Goal: Task Accomplishment & Management: Complete application form

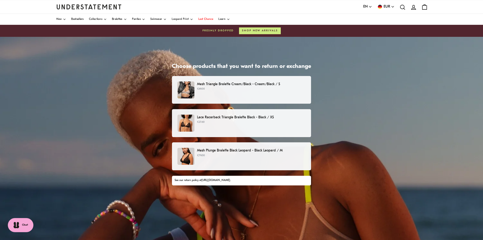
click at [369, 6] on icon "button" at bounding box center [371, 7] width 4 height 4
click at [368, 27] on span "Deutsch" at bounding box center [367, 27] width 9 height 4
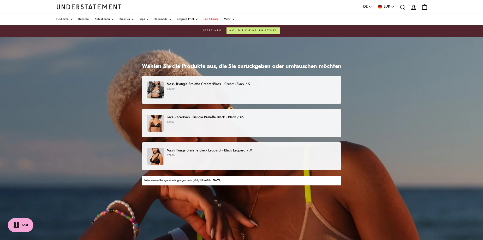
click at [192, 91] on div "Mesh Triangle Bralette Cream/Black - Cream/Black / S €69.00" at bounding box center [241, 89] width 189 height 17
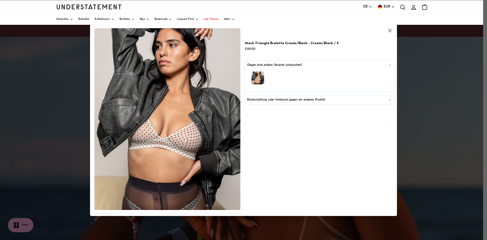
click at [360, 102] on div "Rückerstattung oder Umtausch gegen ein anderes Produkt" at bounding box center [319, 100] width 145 height 5
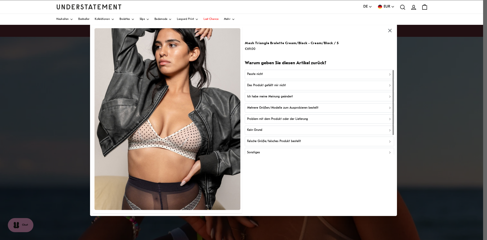
click at [276, 72] on div "Passte nicht" at bounding box center [319, 74] width 145 height 5
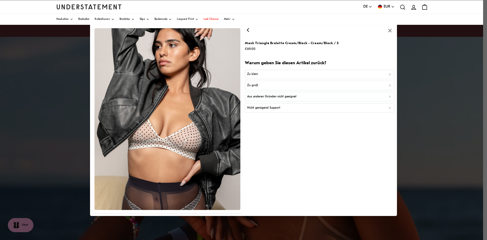
click at [275, 73] on div "Zu klein" at bounding box center [319, 74] width 145 height 5
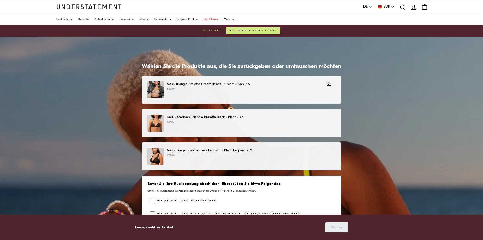
click at [217, 125] on div "Lace Racerback Triangle Bralette Black - Black / XS €27.60" at bounding box center [241, 123] width 189 height 17
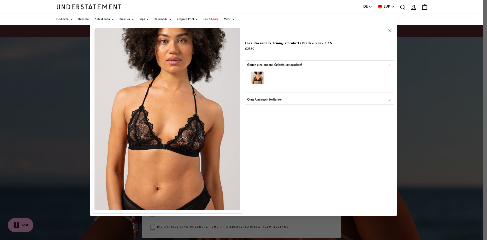
click at [285, 101] on div "Ohne Umtausch fortfahren" at bounding box center [319, 100] width 145 height 5
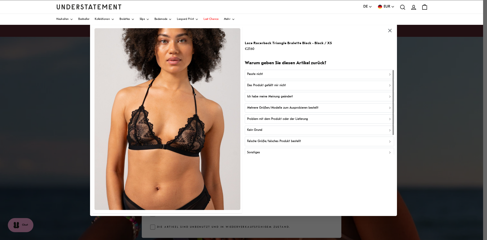
click at [279, 75] on div "Passte nicht" at bounding box center [319, 74] width 145 height 5
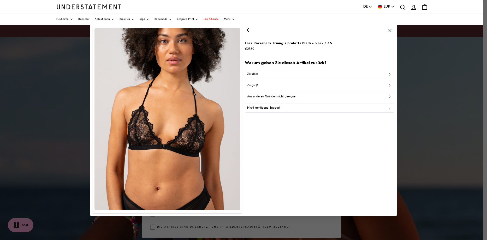
click at [279, 75] on div "Zu klein" at bounding box center [319, 74] width 145 height 5
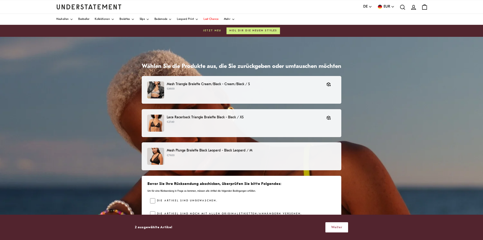
scroll to position [58, 0]
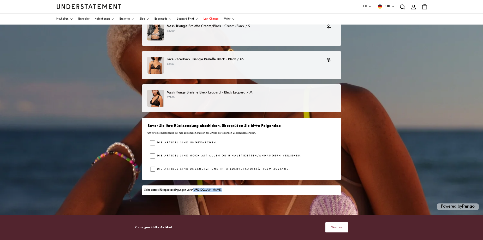
drag, startPoint x: 195, startPoint y: 189, endPoint x: 268, endPoint y: 190, distance: 73.6
click at [268, 190] on div "Siehe unsere Rückgabebedingungen unter https://www.shopunderstatement.com/pages…" at bounding box center [241, 190] width 194 height 4
copy div "https://www.shopunderstatement.com/pages/shipping-returns ."
click at [337, 228] on span "Weiter" at bounding box center [336, 227] width 11 height 10
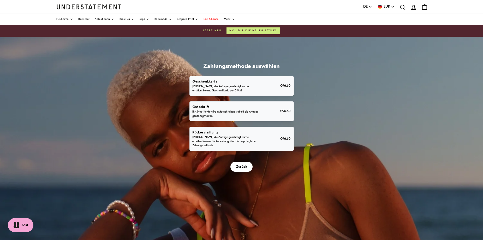
click at [220, 135] on p "Sobald die Anfrage genehmigt wurde, erhalten Sie eine Rückerstattung über die u…" at bounding box center [225, 141] width 66 height 13
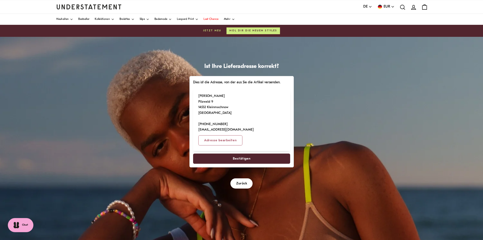
click at [247, 154] on span "Bestätigen" at bounding box center [242, 159] width 18 height 10
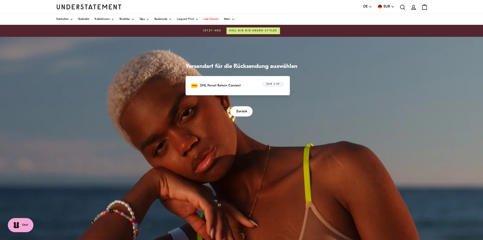
click at [244, 111] on span "Zurück" at bounding box center [241, 112] width 11 height 10
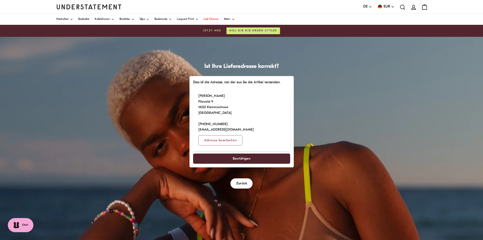
click at [244, 154] on span "Bestätigen" at bounding box center [242, 159] width 18 height 10
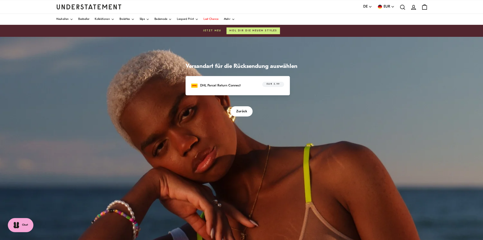
click at [194, 86] on img at bounding box center [194, 85] width 6 height 6
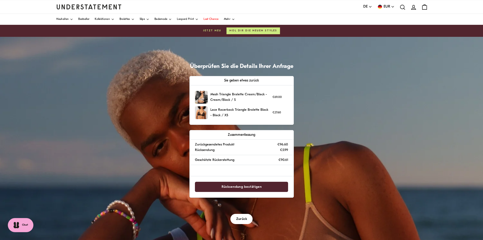
click at [260, 188] on span "Rücksendung bestätigen" at bounding box center [242, 187] width 40 height 10
